Goal: Navigation & Orientation: Find specific page/section

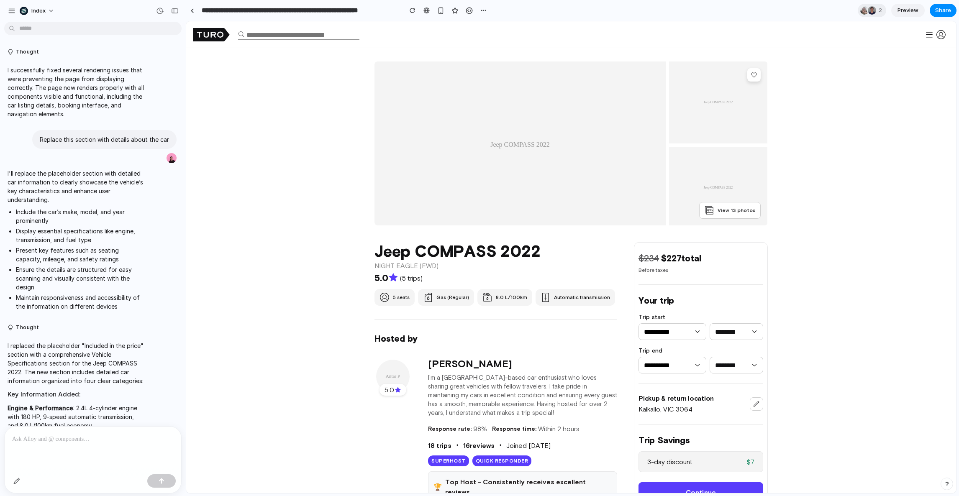
scroll to position [777, 0]
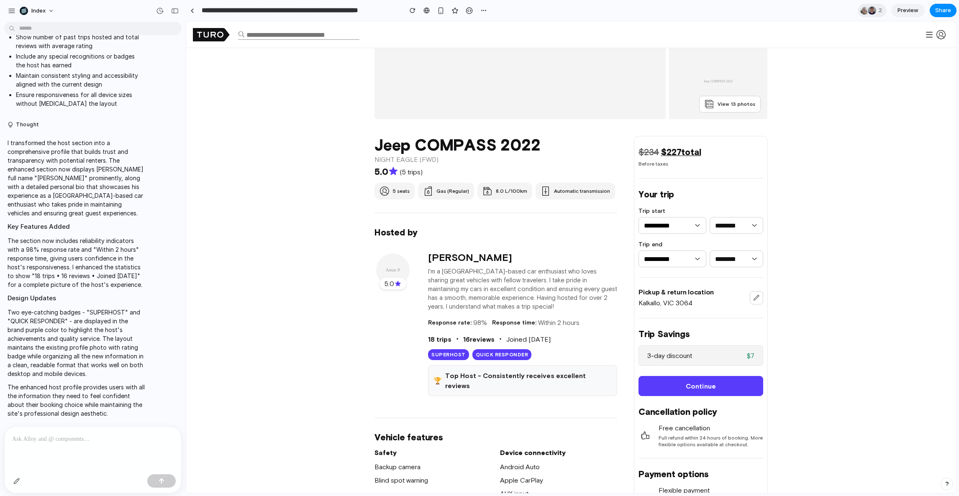
scroll to position [108, 0]
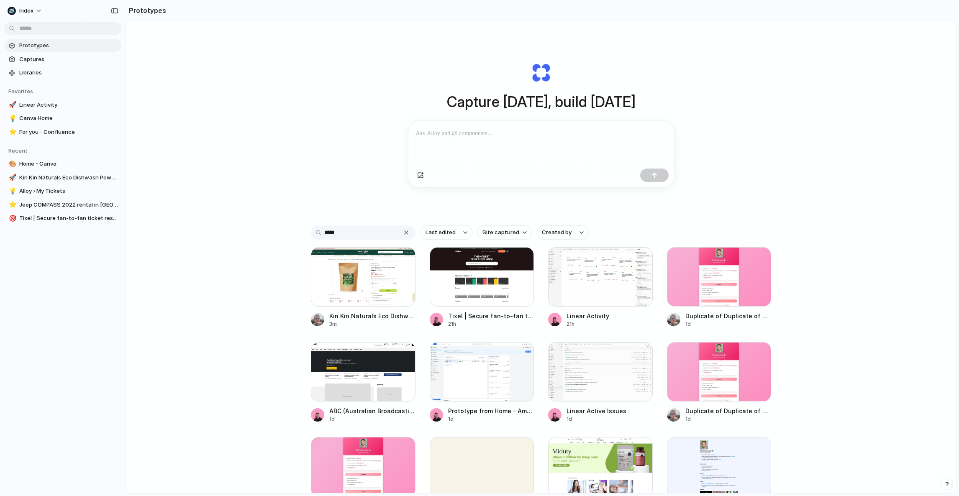
type input "******"
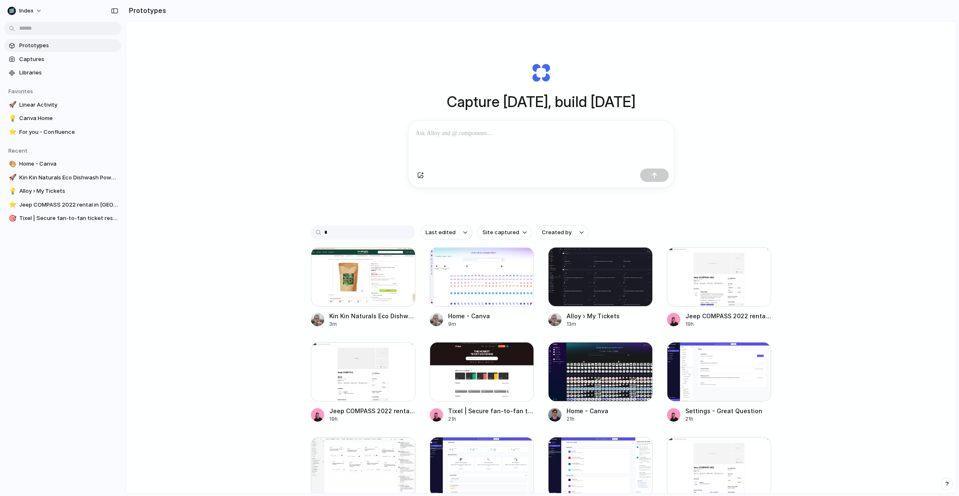
type input "**"
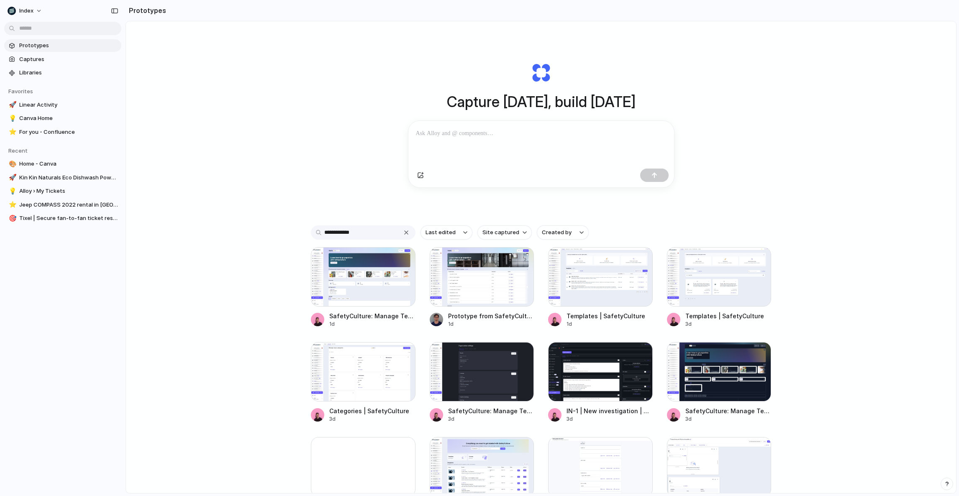
type input "**********"
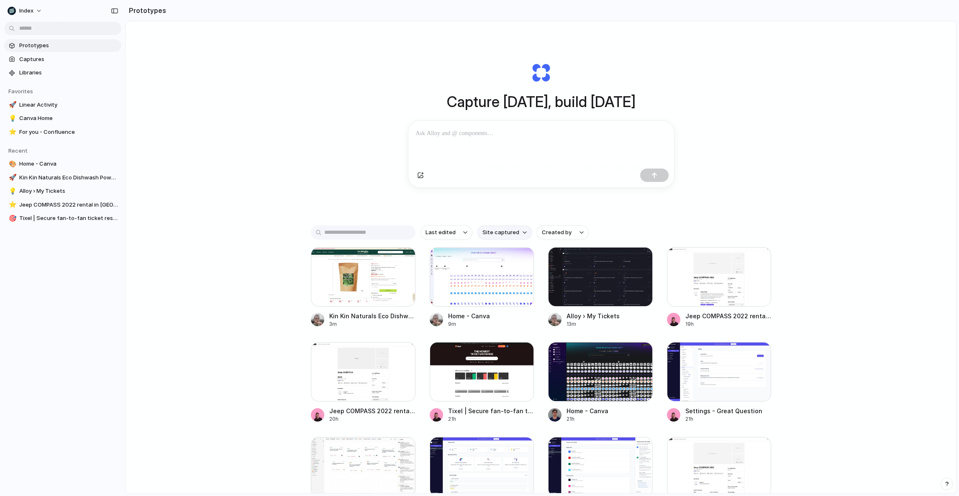
click at [499, 233] on span "Site captured" at bounding box center [501, 233] width 37 height 8
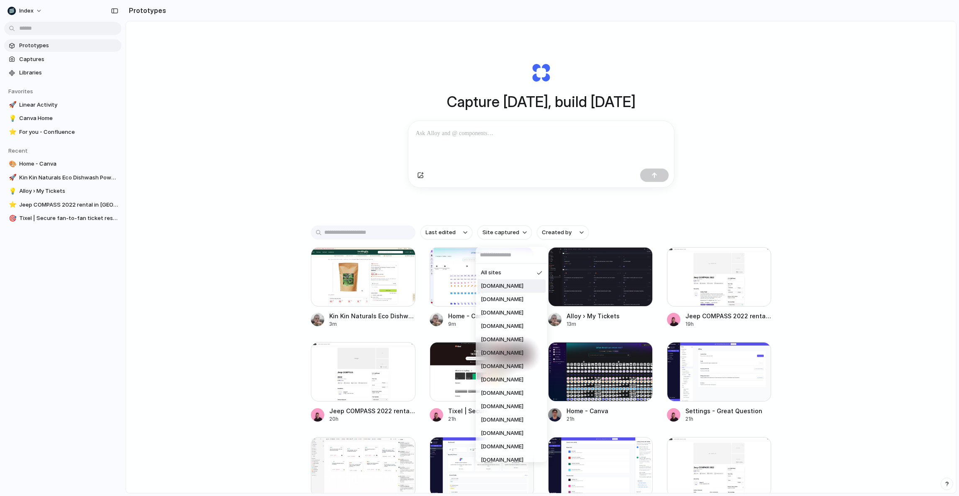
click at [498, 283] on span "canva.com" at bounding box center [502, 286] width 43 height 8
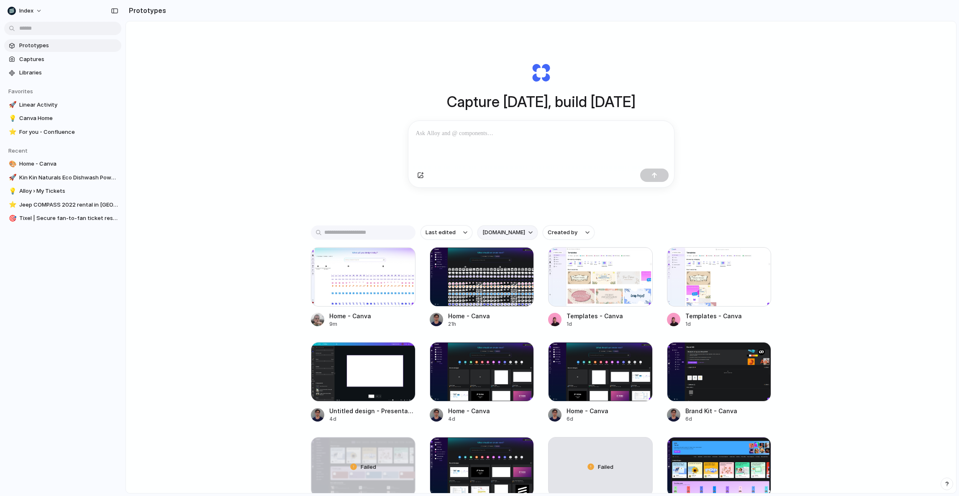
click at [492, 240] on button "canva.com" at bounding box center [508, 233] width 60 height 14
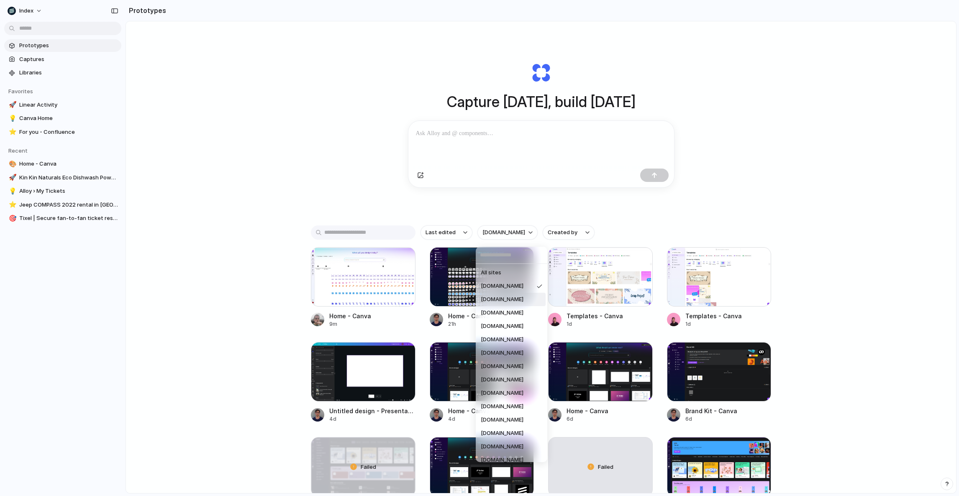
click at [498, 300] on span "christianiacullo.com" at bounding box center [502, 299] width 43 height 8
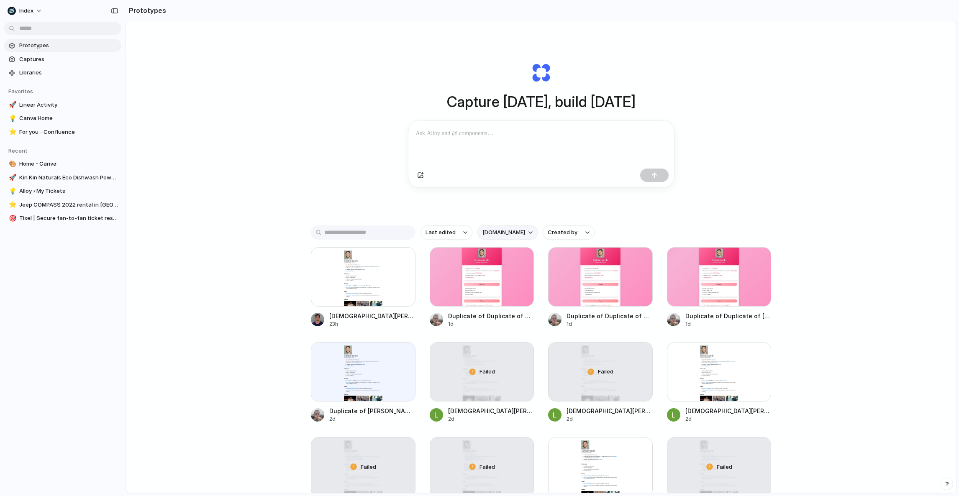
click at [489, 237] on span "christianiacullo.com" at bounding box center [504, 233] width 43 height 8
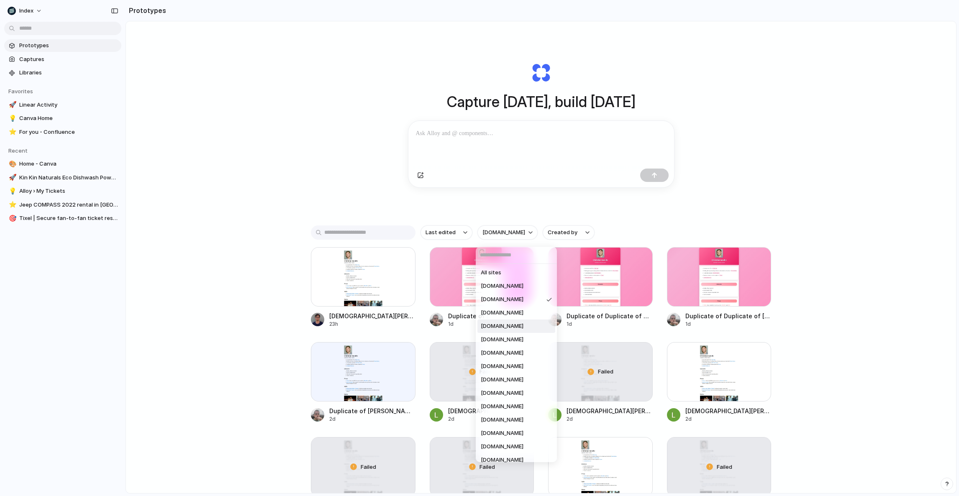
click at [521, 323] on span "safetyculture.com" at bounding box center [502, 326] width 43 height 8
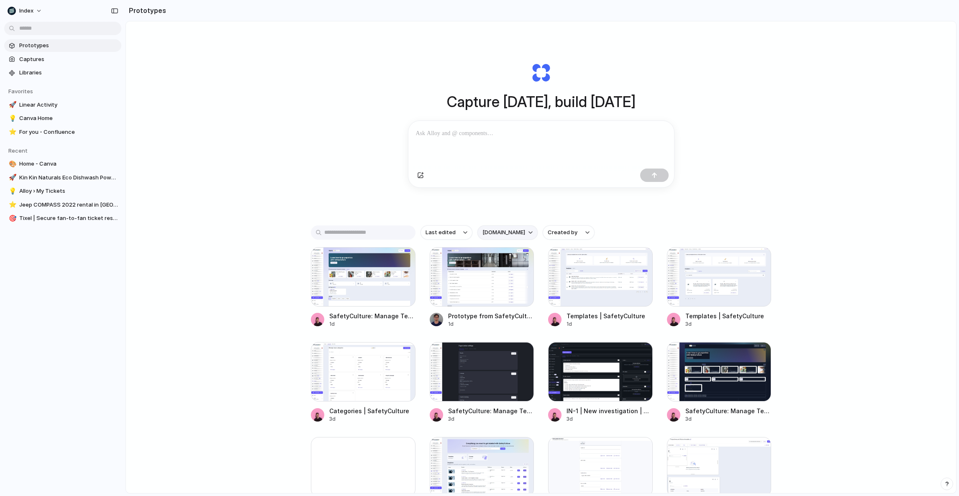
click at [493, 240] on button "safetyculture.com" at bounding box center [508, 233] width 60 height 14
type input "******"
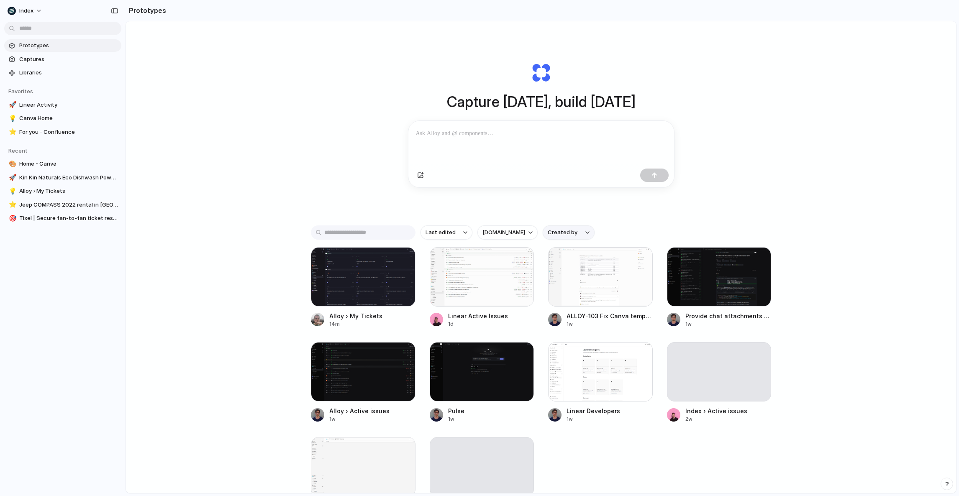
click at [557, 237] on span "Created by" at bounding box center [563, 233] width 30 height 8
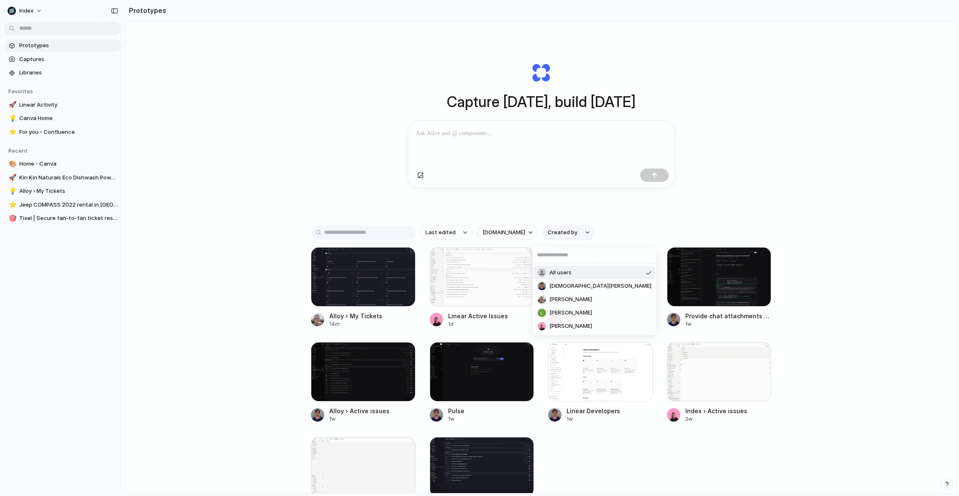
click at [557, 237] on div "All users Christian Iacullo Leo Denham Leosha Trushin Simon Kubica" at bounding box center [479, 248] width 959 height 496
click at [56, 57] on span "Captures" at bounding box center [68, 59] width 99 height 8
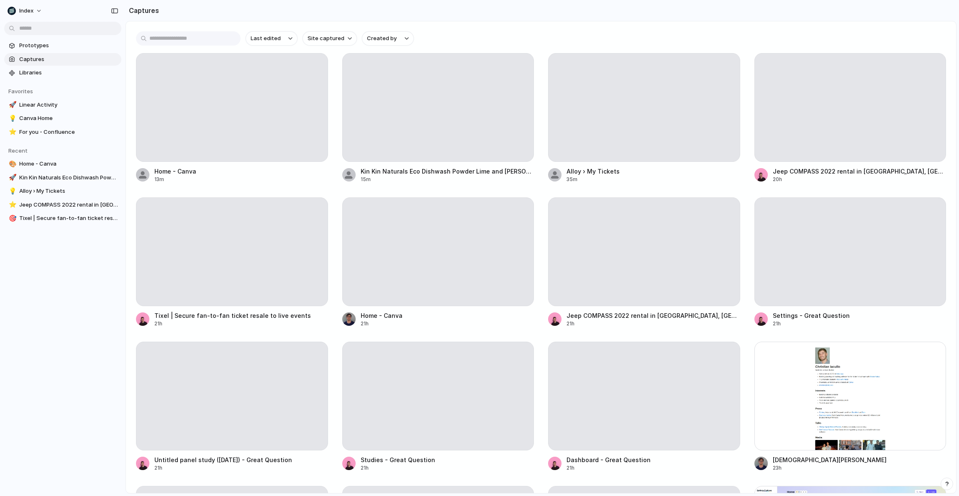
click at [278, 49] on div "Last edited Site captured Created by Home - Canva 13m Kin Kin Naturals Eco Dish…" at bounding box center [541, 257] width 830 height 472
click at [275, 41] on span "Last edited" at bounding box center [266, 38] width 30 height 8
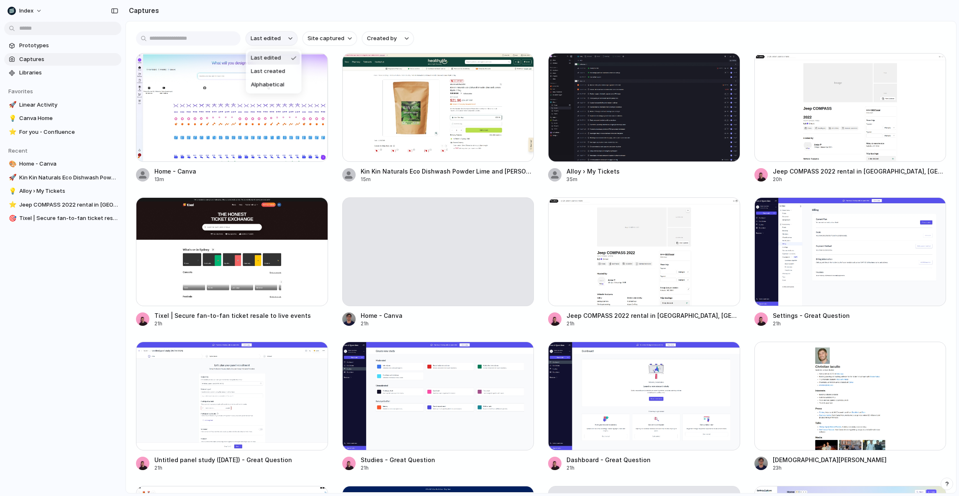
click at [275, 41] on div "Last edited Last created Alphabetical" at bounding box center [479, 248] width 959 height 496
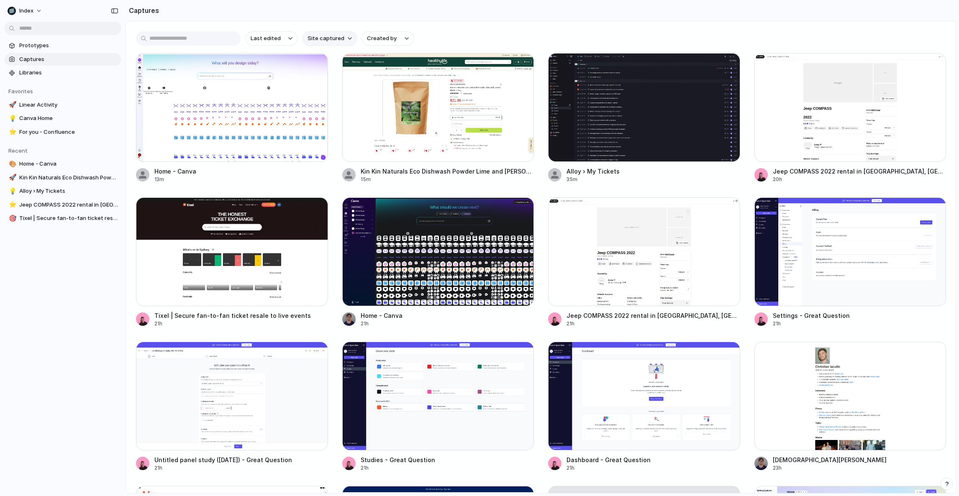
click at [324, 41] on span "Site captured" at bounding box center [326, 38] width 37 height 8
click at [359, 48] on div "All sites christianiacullo.com canva.com google.com clinikally.com index.inc sa…" at bounding box center [479, 248] width 959 height 496
click at [373, 38] on span "Created by" at bounding box center [382, 38] width 30 height 8
click at [380, 35] on div "All users Christian Iacullo Leo Denham Leosha Trushin Simon Kubica" at bounding box center [479, 248] width 959 height 496
click at [21, 49] on span "Prototypes" at bounding box center [68, 45] width 99 height 8
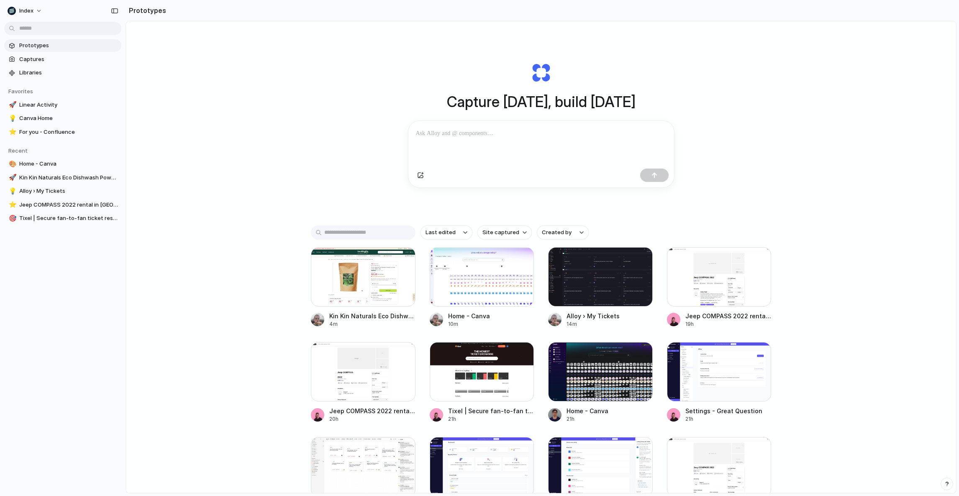
click at [350, 233] on input "text" at bounding box center [363, 233] width 105 height 14
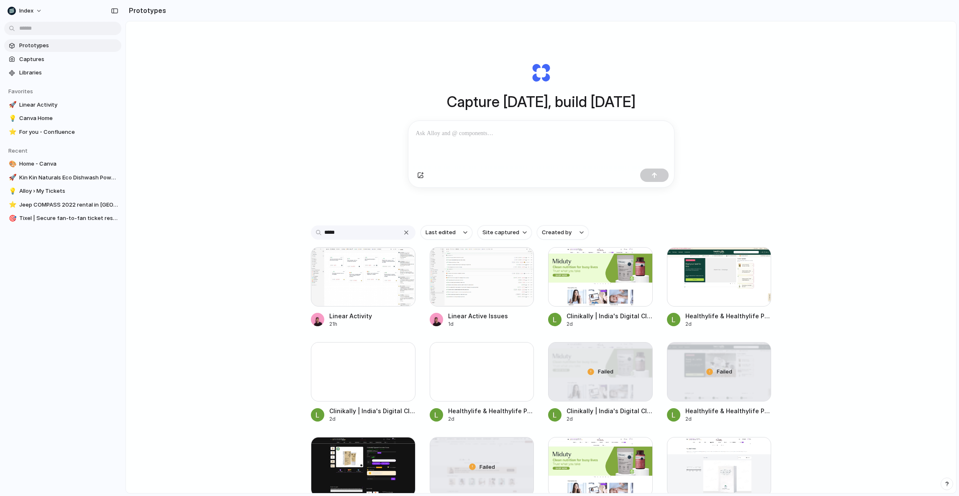
type input "******"
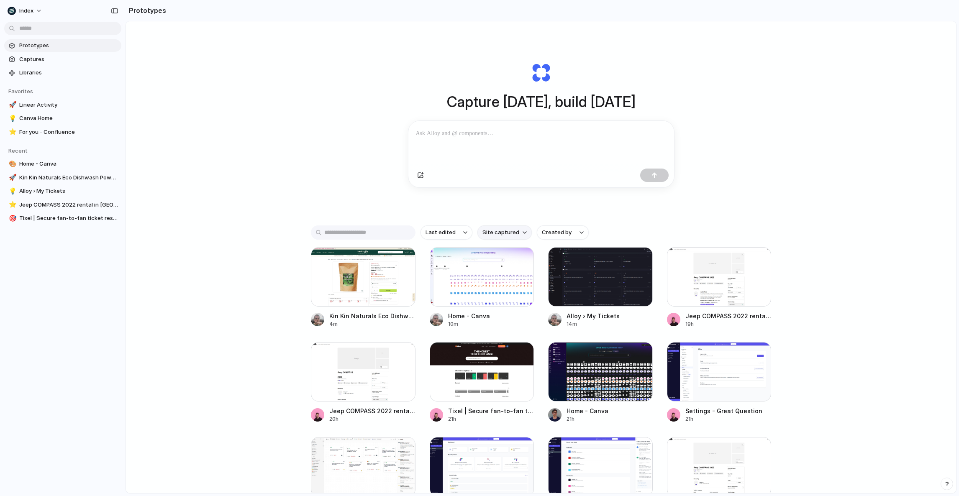
click at [503, 230] on button "Site captured" at bounding box center [505, 233] width 54 height 14
drag, startPoint x: 297, startPoint y: 161, endPoint x: 248, endPoint y: 207, distance: 67.2
click at [295, 161] on div "All sites canva.com christianiacullo.com google.com safetyculture.com healthyli…" at bounding box center [479, 248] width 959 height 496
click at [181, 93] on div "Capture today, build tomorrow Clone web app Clone screenshot Start from existin…" at bounding box center [541, 279] width 830 height 516
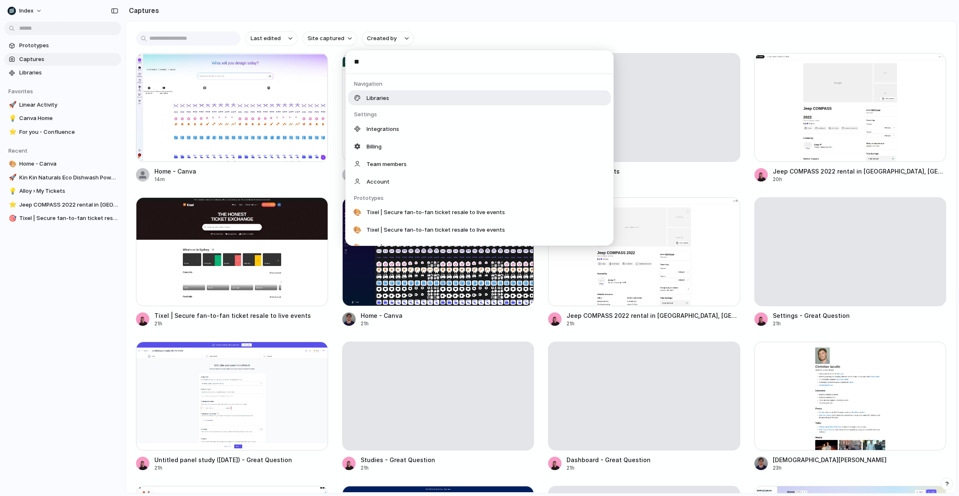
type input "***"
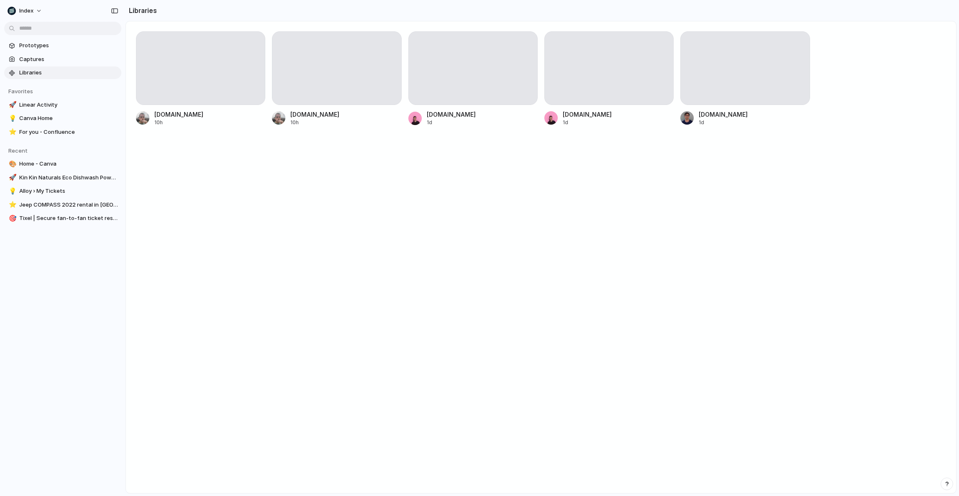
click at [325, 227] on div "www.healthylife.com.au 10h linear.app 10h turo.com 1d tixel.com 1d www.canva.co…" at bounding box center [541, 257] width 830 height 472
click at [444, 62] on div at bounding box center [472, 68] width 129 height 74
click at [157, 94] on div at bounding box center [200, 68] width 129 height 74
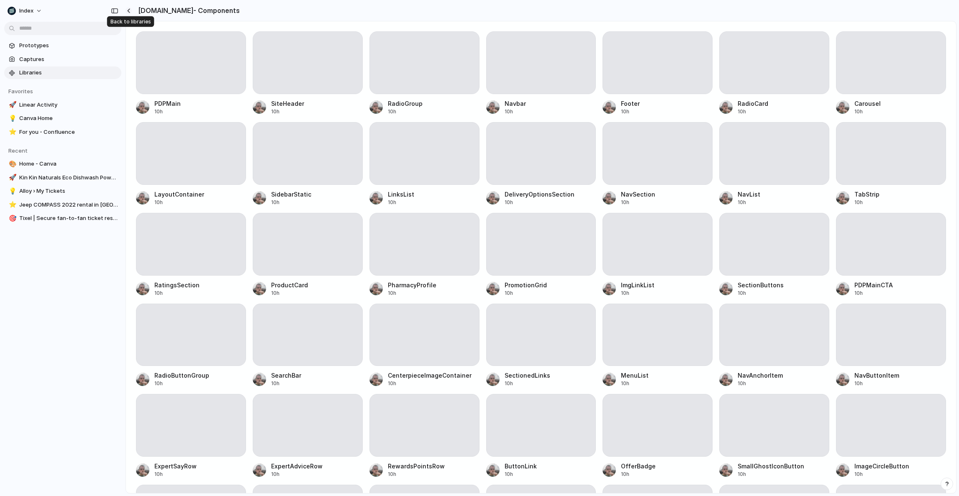
click at [128, 10] on div "button" at bounding box center [129, 10] width 4 height 5
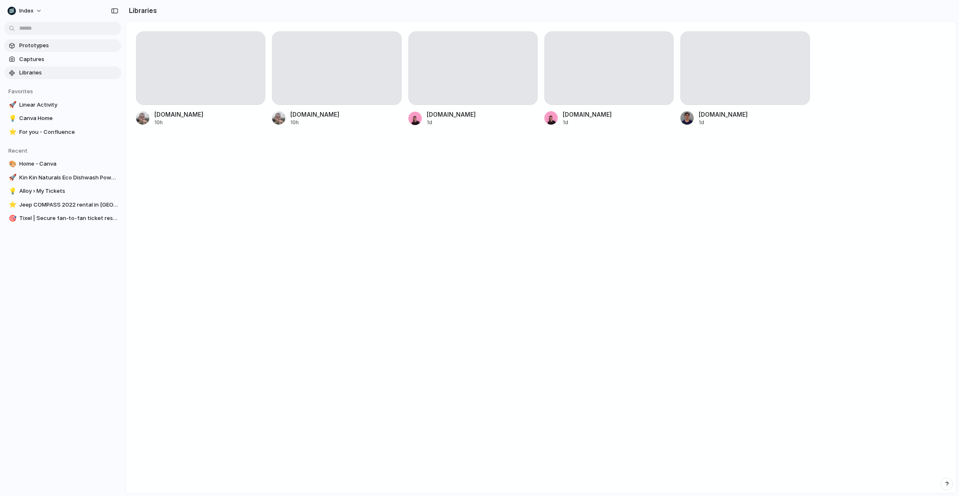
click at [71, 49] on span "Prototypes" at bounding box center [68, 45] width 99 height 8
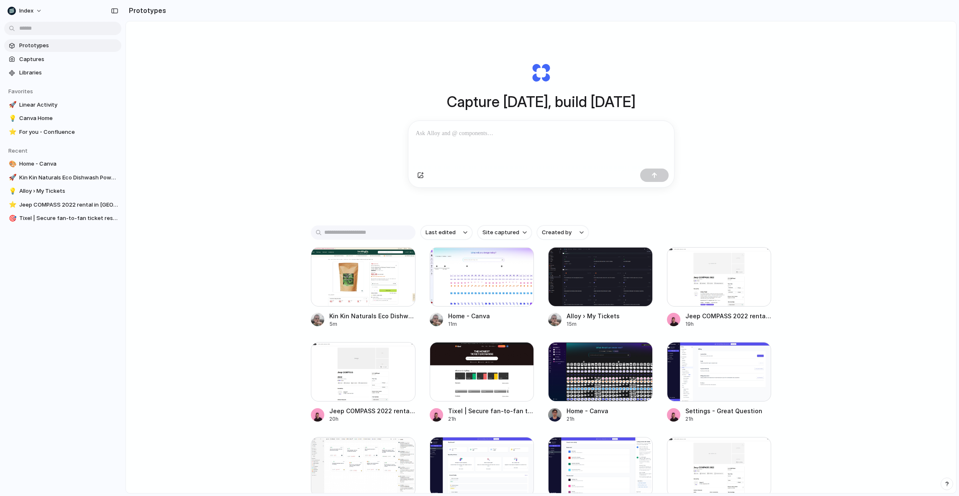
scroll to position [72, 0]
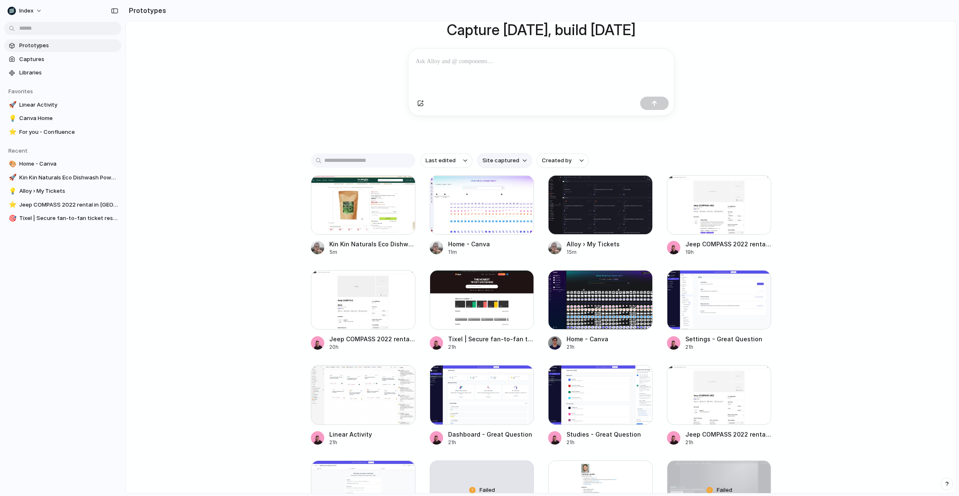
click at [499, 162] on span "Site captured" at bounding box center [501, 161] width 37 height 8
type input "******"
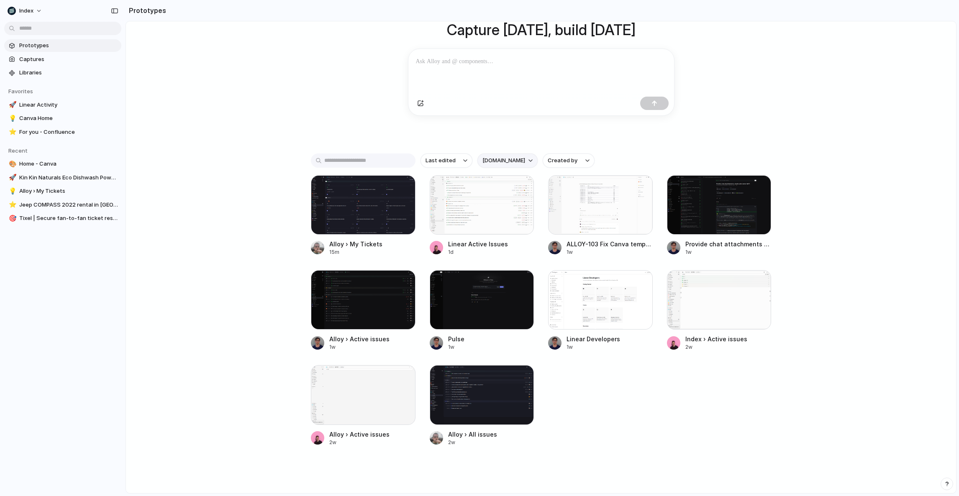
click at [499, 162] on span "linear.app" at bounding box center [504, 161] width 43 height 8
type input "******"
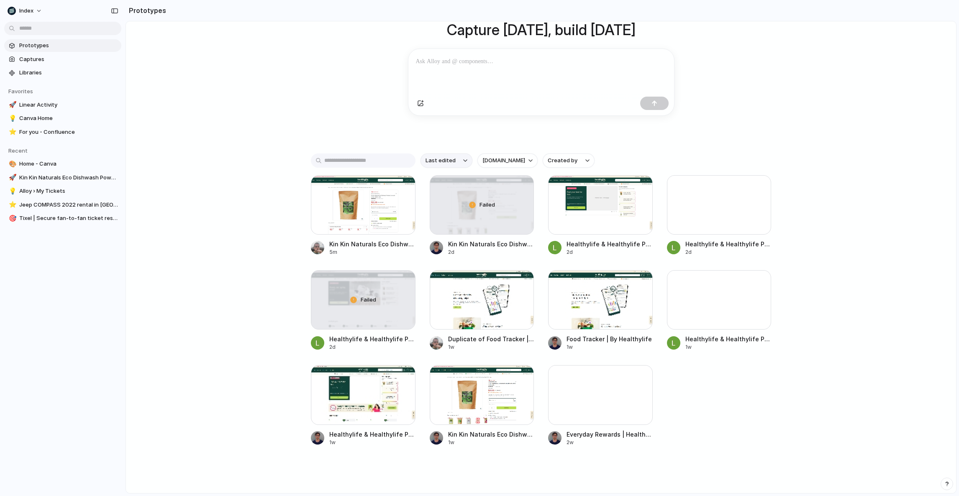
click at [434, 164] on span "Last edited" at bounding box center [441, 161] width 30 height 8
click at [437, 196] on span "Last created" at bounding box center [441, 197] width 34 height 8
click at [436, 165] on span "Last created" at bounding box center [443, 161] width 34 height 8
click at [440, 181] on span "Last edited" at bounding box center [439, 184] width 30 height 8
click at [580, 162] on button "Created by" at bounding box center [569, 161] width 52 height 14
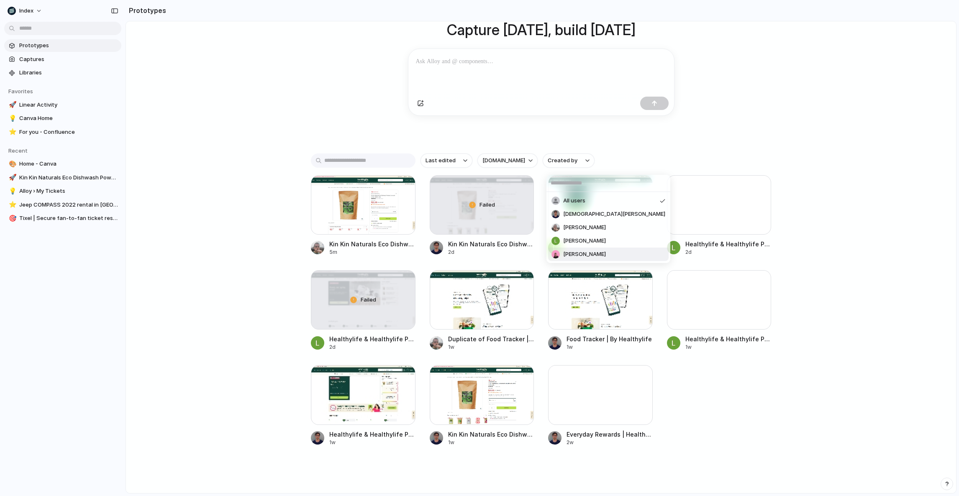
click at [567, 254] on span "[PERSON_NAME]" at bounding box center [584, 254] width 43 height 8
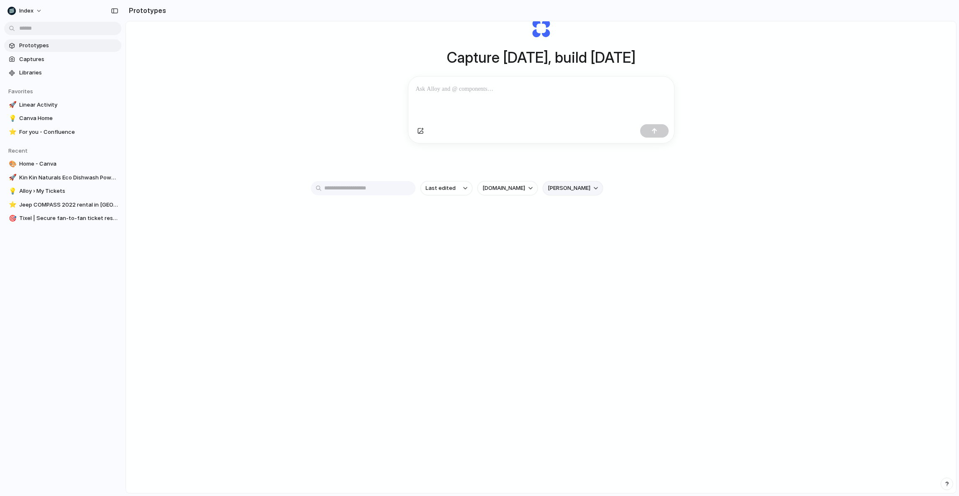
click at [567, 192] on span "[PERSON_NAME]" at bounding box center [569, 188] width 43 height 8
click at [576, 226] on span "All users" at bounding box center [574, 228] width 22 height 8
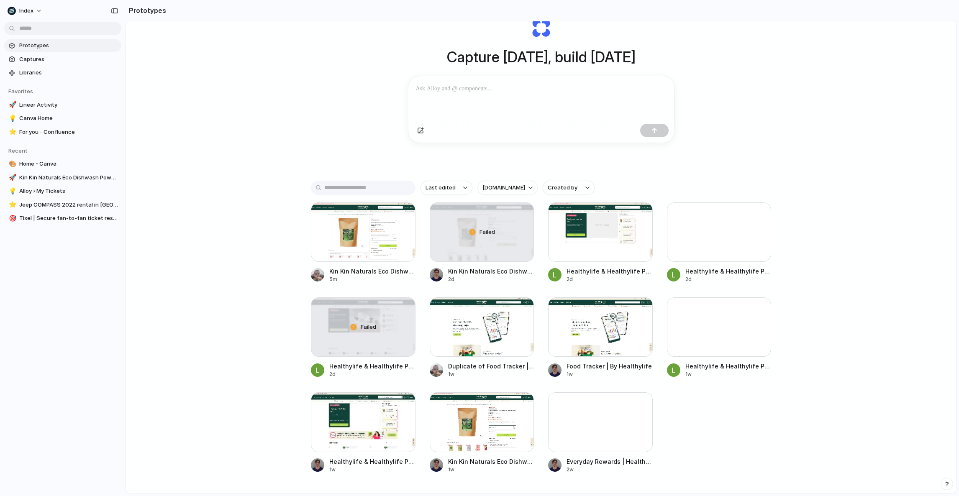
click at [188, 247] on div "Capture today, build tomorrow Clone web app Clone screenshot Start from existin…" at bounding box center [541, 235] width 830 height 516
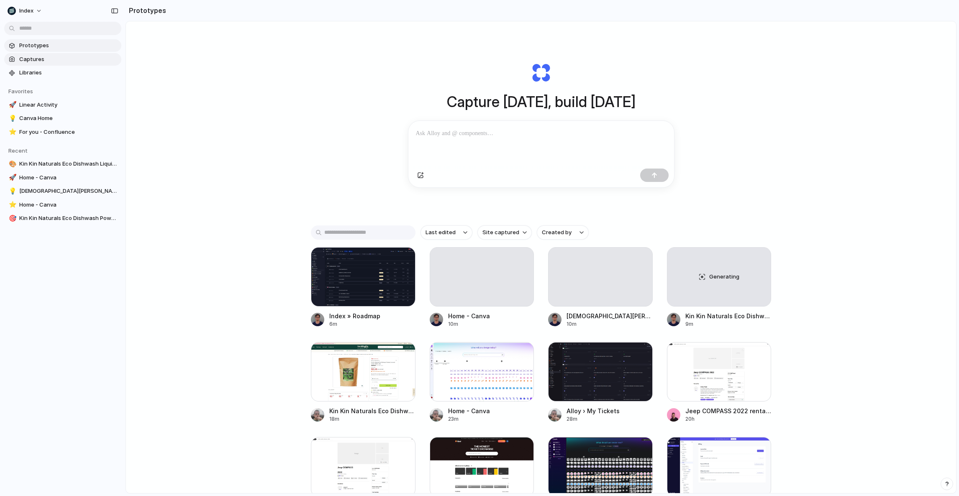
click at [65, 58] on span "Captures" at bounding box center [68, 59] width 99 height 8
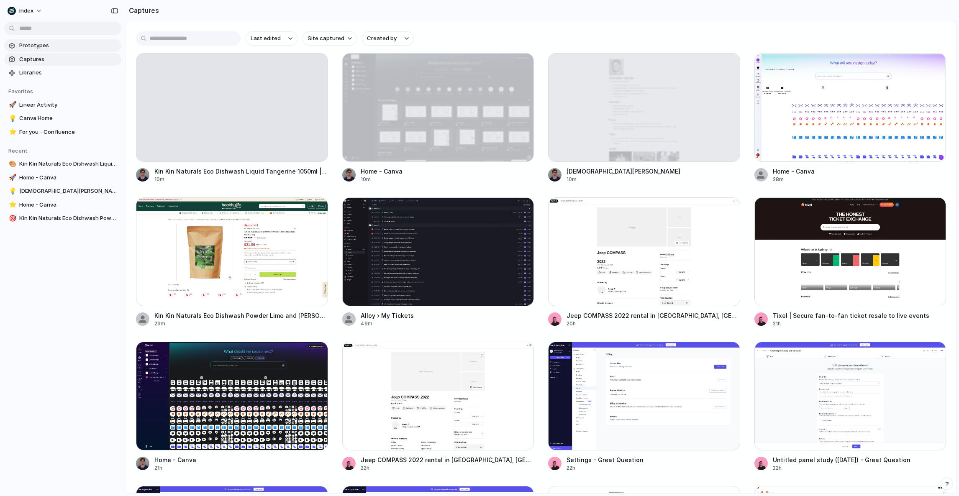
click at [56, 45] on span "Prototypes" at bounding box center [68, 45] width 99 height 8
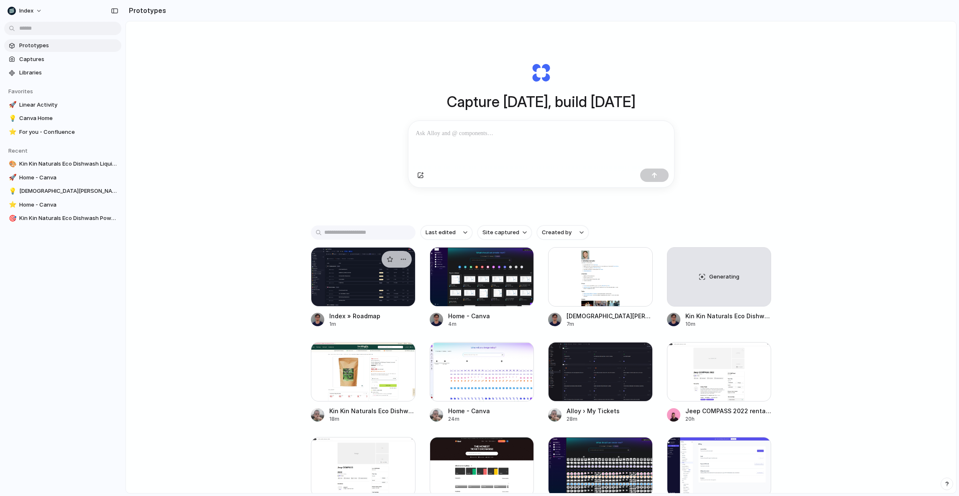
click at [339, 296] on div at bounding box center [363, 276] width 105 height 59
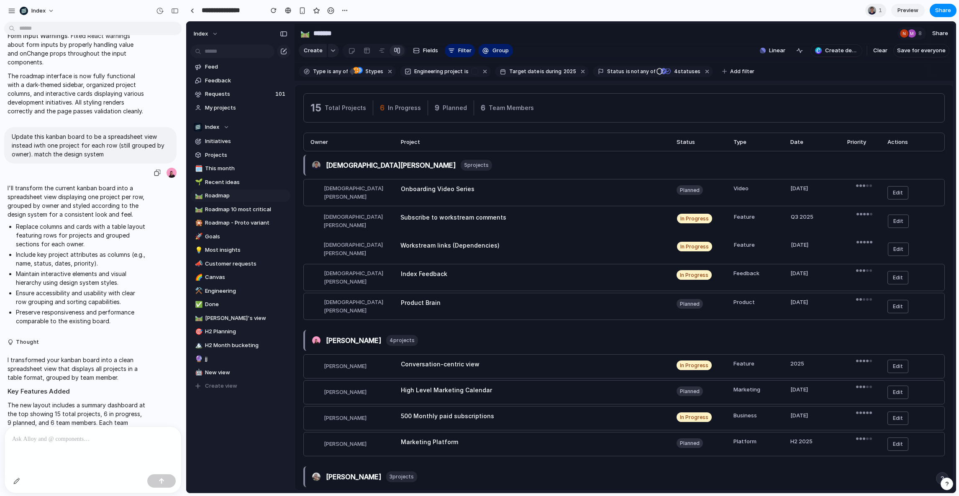
scroll to position [660, 0]
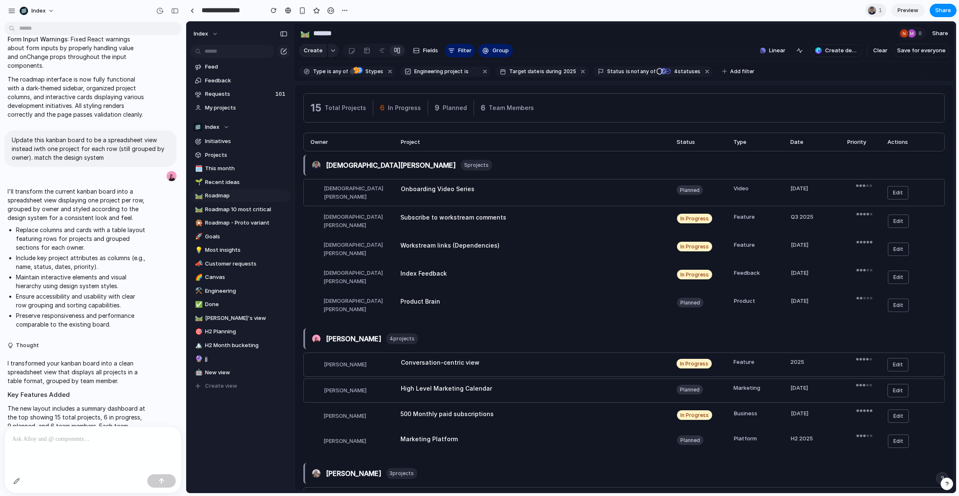
click at [552, 333] on div "[PERSON_NAME] 4 projects" at bounding box center [624, 339] width 642 height 21
click at [163, 10] on div "button" at bounding box center [160, 11] width 8 height 8
click at [129, 79] on div "v2 Current" at bounding box center [479, 248] width 959 height 496
